Goal: Task Accomplishment & Management: Manage account settings

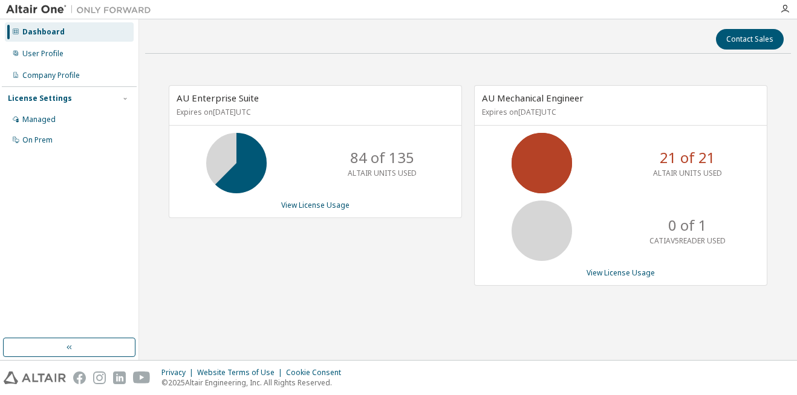
click at [103, 6] on img at bounding box center [81, 10] width 151 height 12
click at [57, 6] on img at bounding box center [81, 10] width 151 height 12
click at [102, 17] on div at bounding box center [78, 9] width 157 height 19
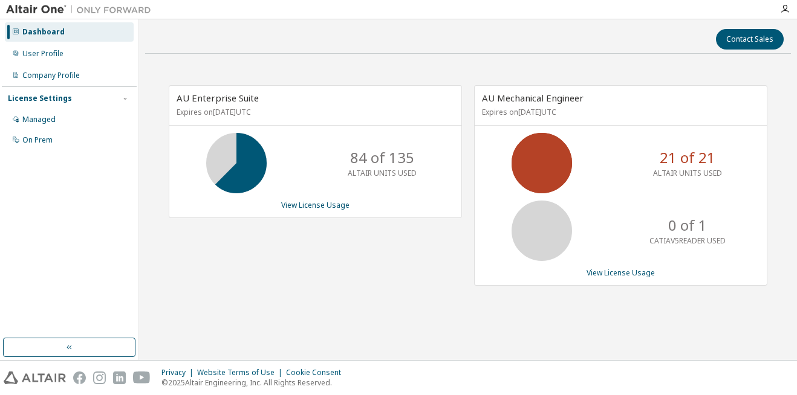
click at [115, 12] on img at bounding box center [81, 10] width 151 height 12
drag, startPoint x: 115, startPoint y: 12, endPoint x: 139, endPoint y: 8, distance: 24.5
click at [126, 11] on img at bounding box center [81, 10] width 151 height 12
click at [41, 55] on div "User Profile" at bounding box center [42, 54] width 41 height 10
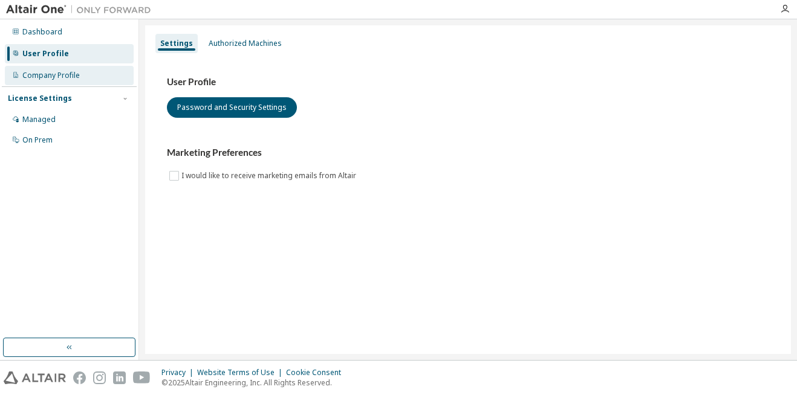
click at [47, 76] on div "Company Profile" at bounding box center [50, 76] width 57 height 10
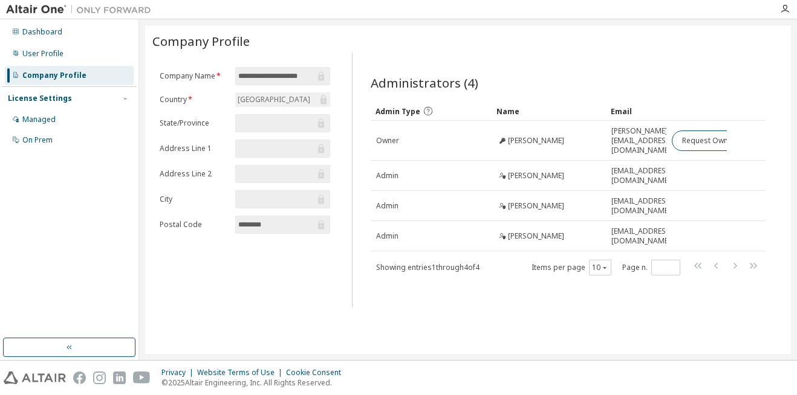
click at [37, 12] on img at bounding box center [81, 10] width 151 height 12
click at [63, 103] on div "License Settings" at bounding box center [69, 98] width 123 height 11
click at [26, 372] on img at bounding box center [35, 378] width 62 height 13
